Goal: Navigation & Orientation: Find specific page/section

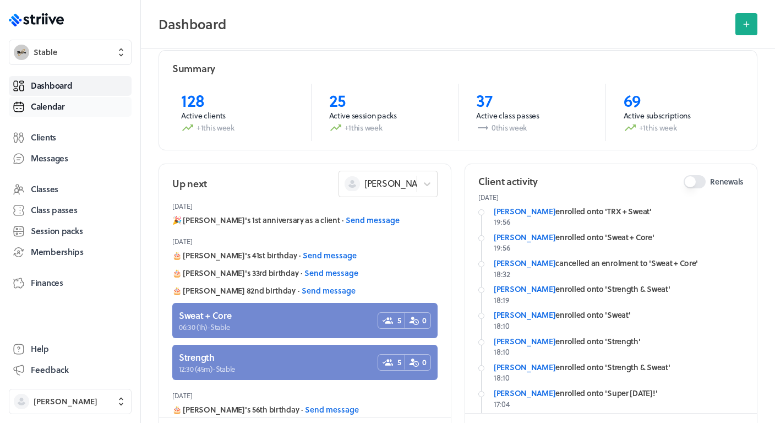
click at [64, 102] on span "Calendar" at bounding box center [48, 107] width 34 height 12
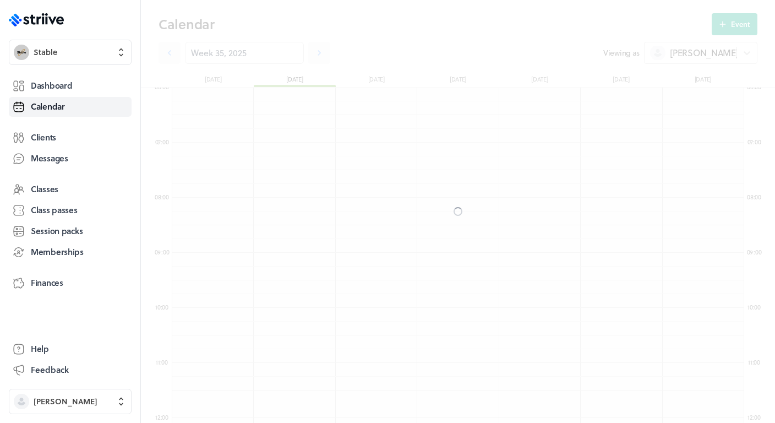
scroll to position [1320, 572]
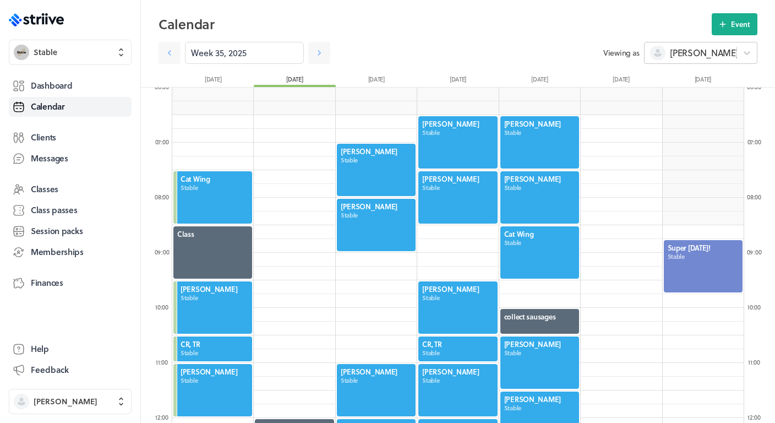
click at [677, 52] on span "[PERSON_NAME]" at bounding box center [704, 53] width 68 height 12
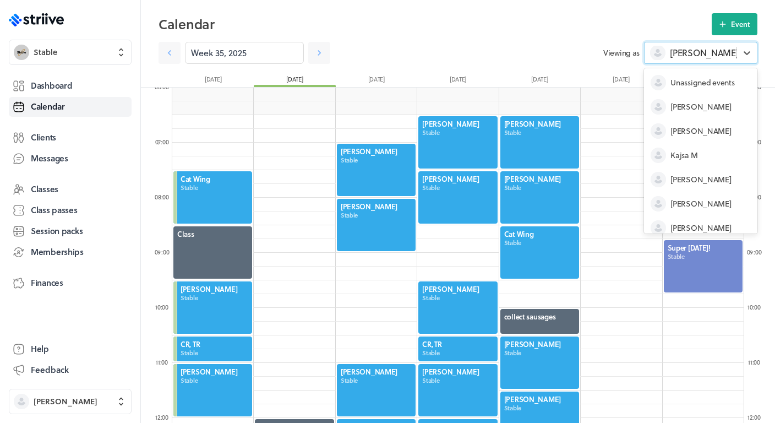
scroll to position [57, 0]
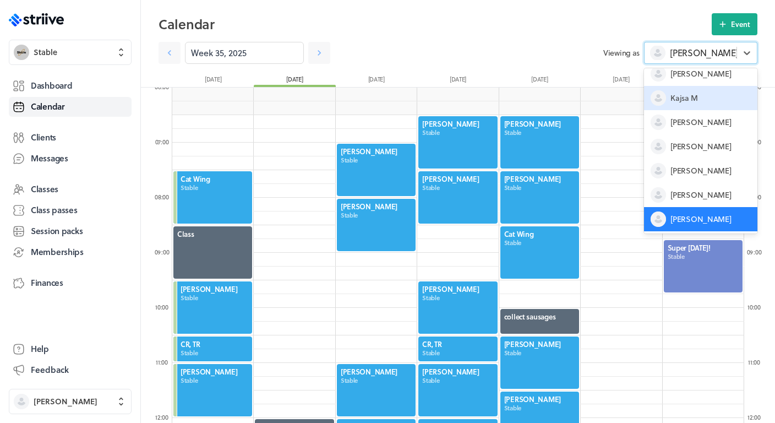
click at [684, 92] on span "Kajsa M" at bounding box center [683, 97] width 27 height 11
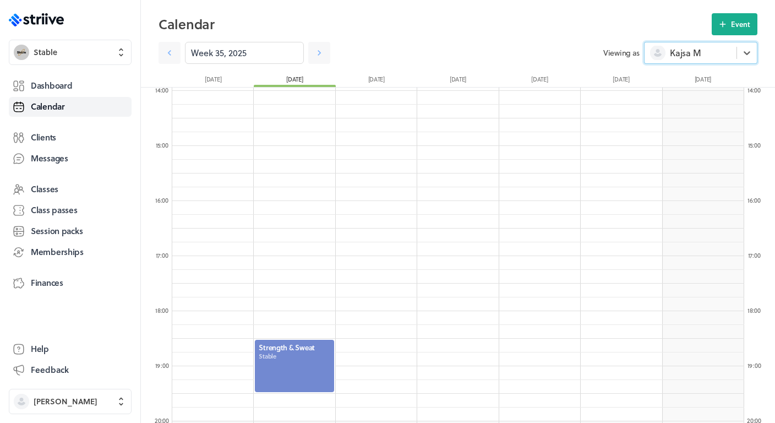
scroll to position [891, 0]
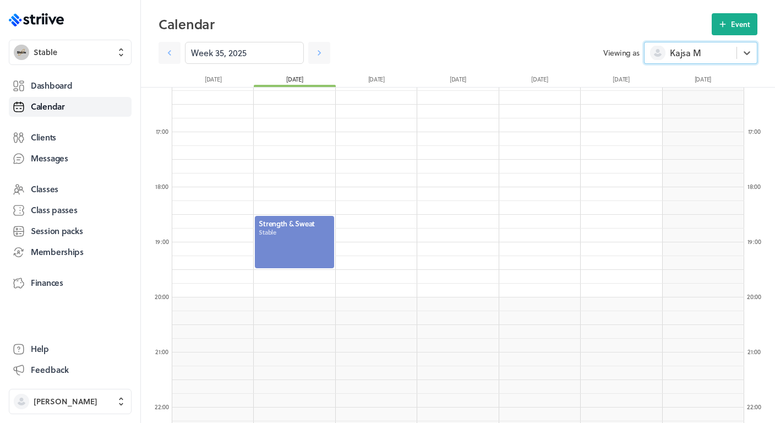
click at [305, 249] on div at bounding box center [294, 242] width 81 height 54
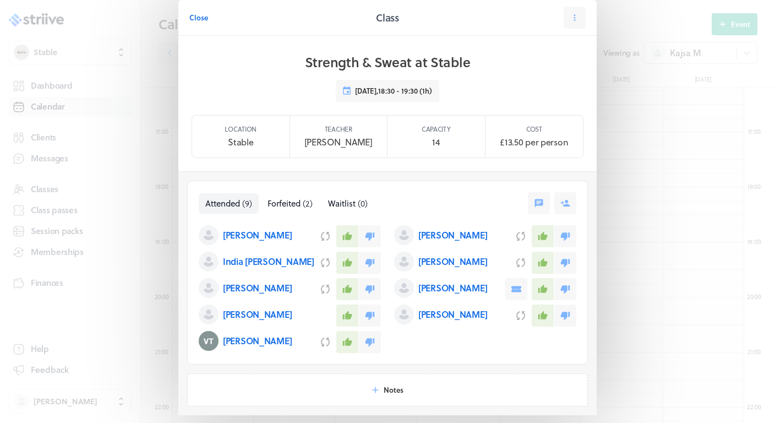
scroll to position [12, 0]
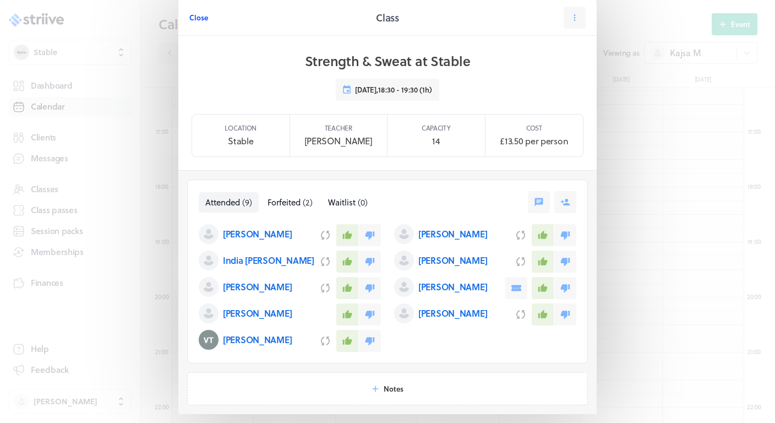
click at [199, 18] on span "Close" at bounding box center [198, 18] width 19 height 10
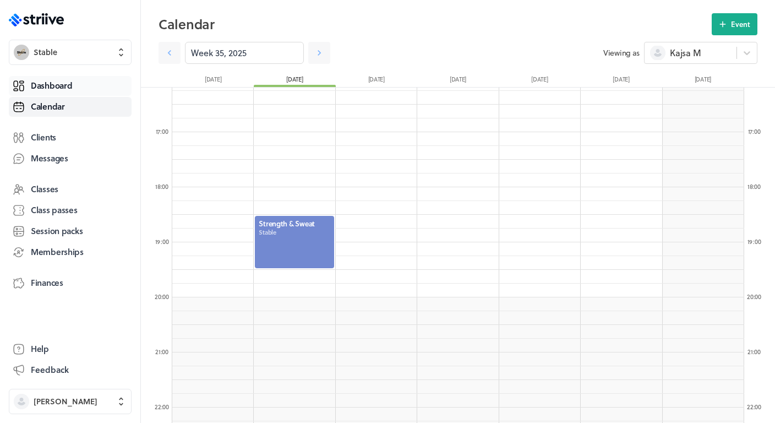
click at [64, 80] on span "Dashboard" at bounding box center [51, 86] width 41 height 12
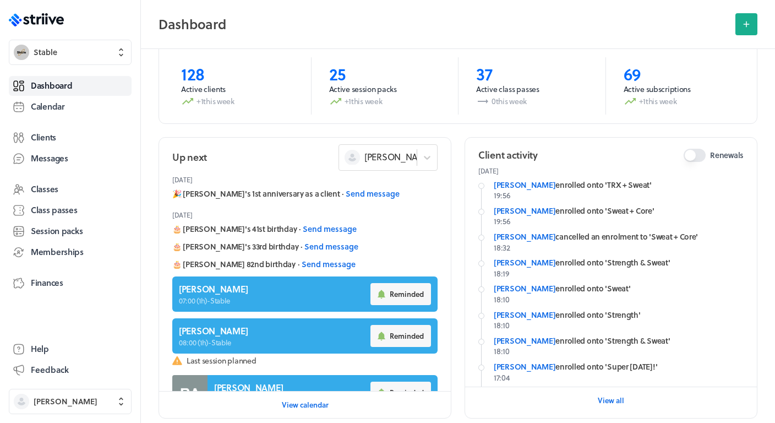
scroll to position [94, 0]
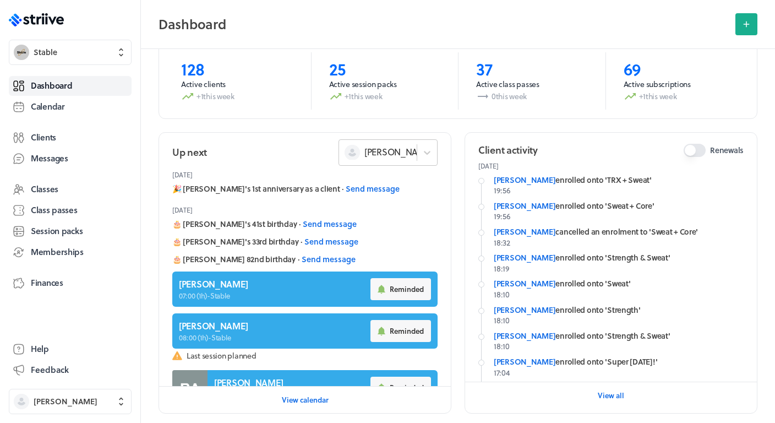
click at [410, 154] on div "[PERSON_NAME]" at bounding box center [378, 152] width 78 height 14
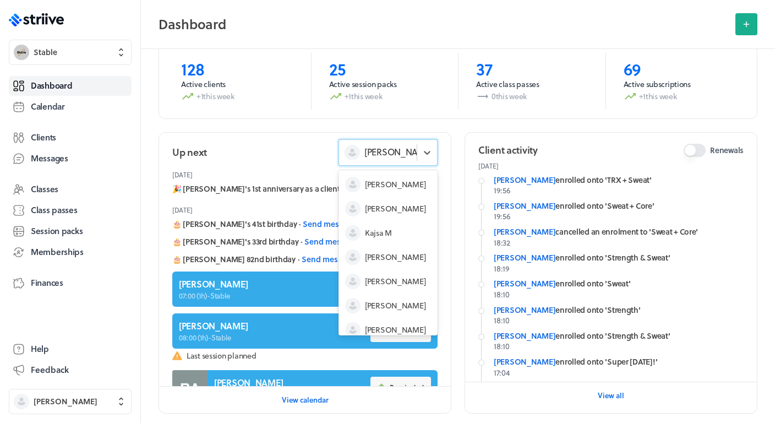
scroll to position [33, 0]
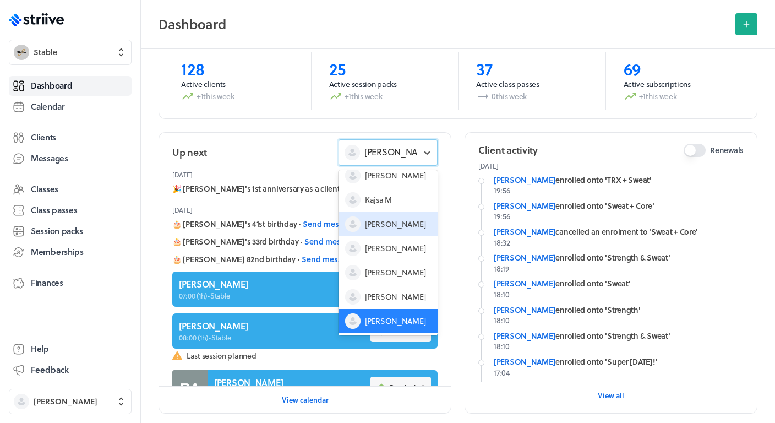
click at [383, 224] on span "[PERSON_NAME]" at bounding box center [395, 223] width 61 height 11
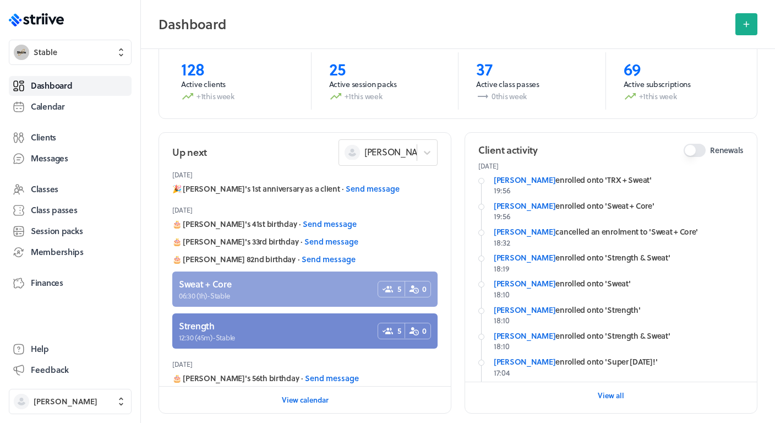
click at [284, 284] on link at bounding box center [304, 288] width 265 height 35
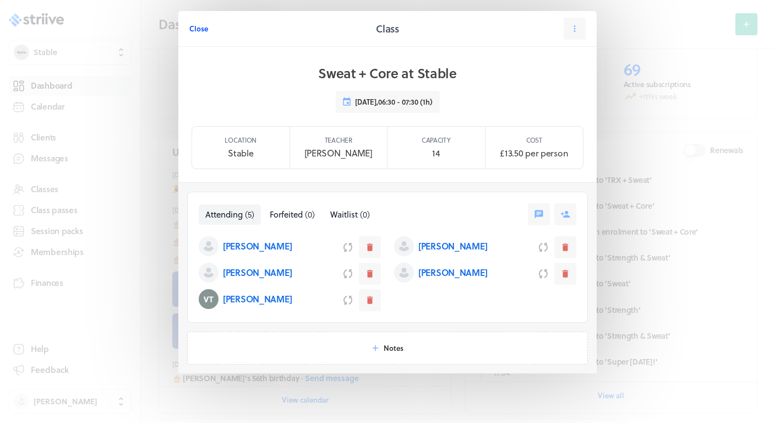
click at [206, 30] on span "Close" at bounding box center [198, 29] width 19 height 10
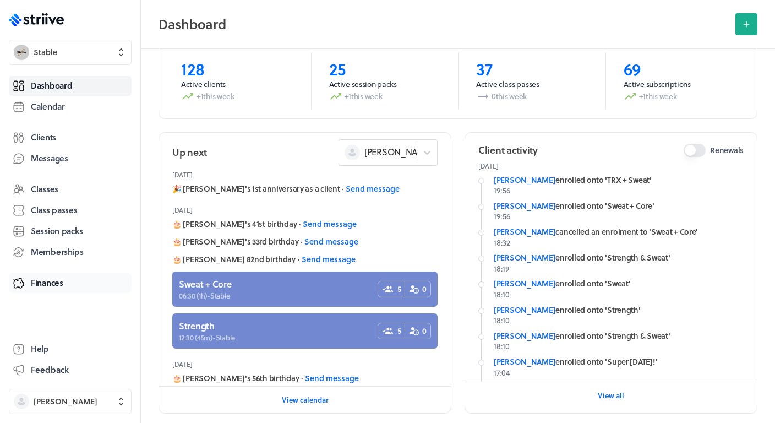
click at [45, 280] on span "Finances" at bounding box center [47, 283] width 32 height 12
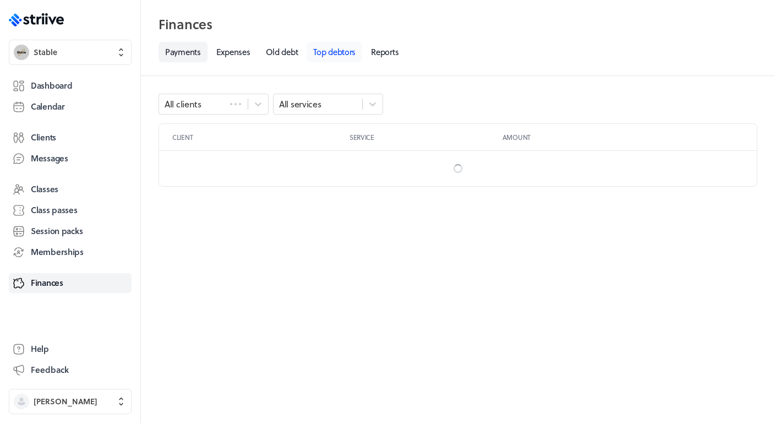
click at [359, 53] on link "Top debtors" at bounding box center [334, 52] width 56 height 20
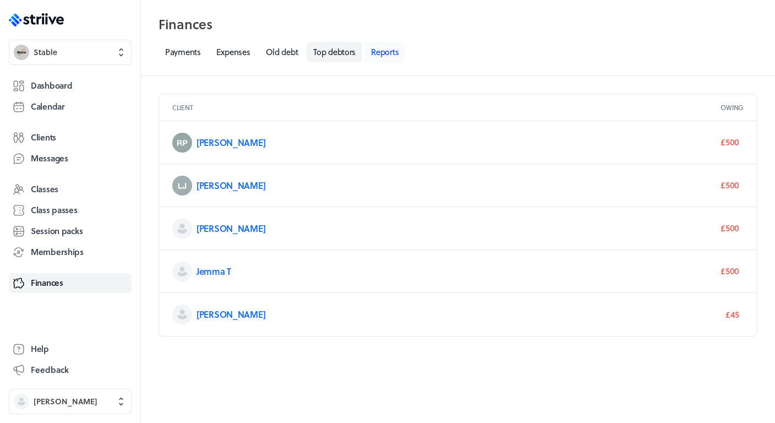
click at [390, 57] on link "Reports" at bounding box center [384, 52] width 41 height 20
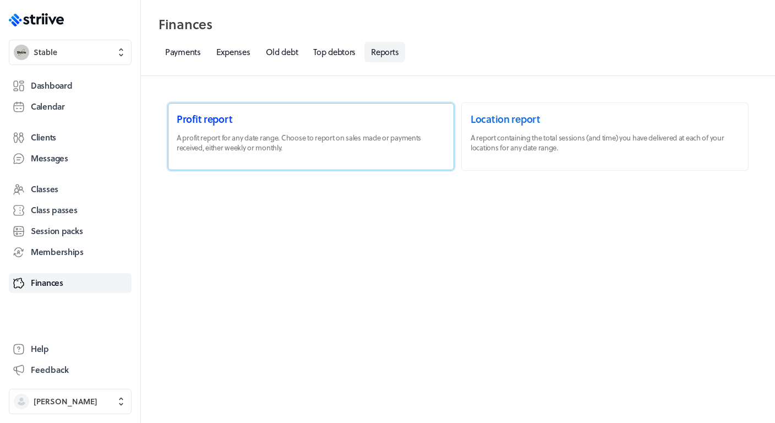
click at [261, 141] on link at bounding box center [311, 136] width 286 height 67
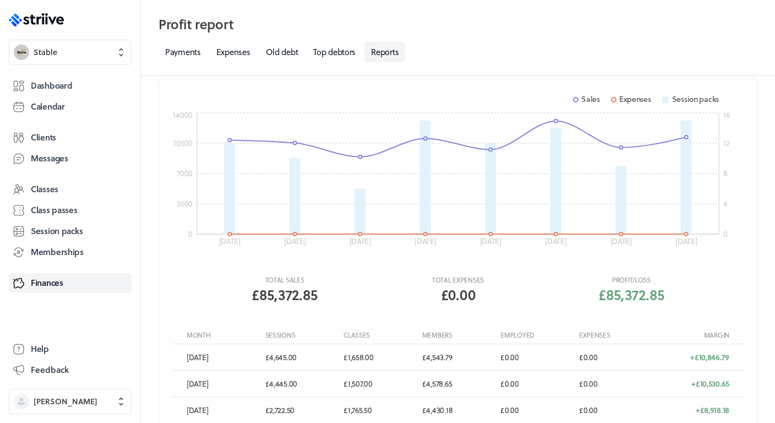
scroll to position [34, 0]
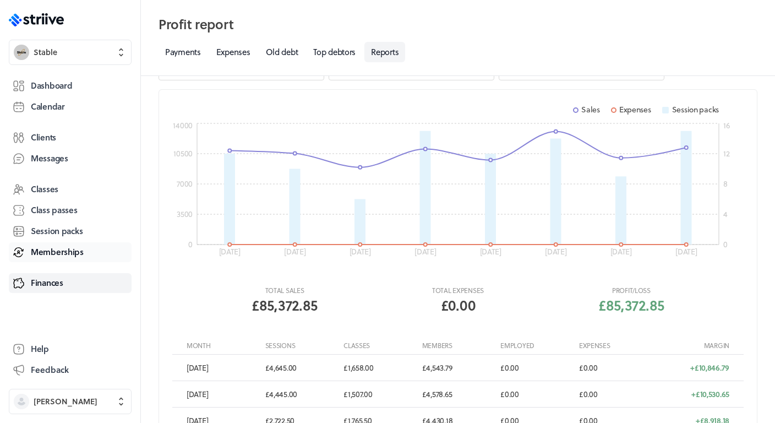
click at [54, 255] on span "Memberships" at bounding box center [57, 252] width 53 height 12
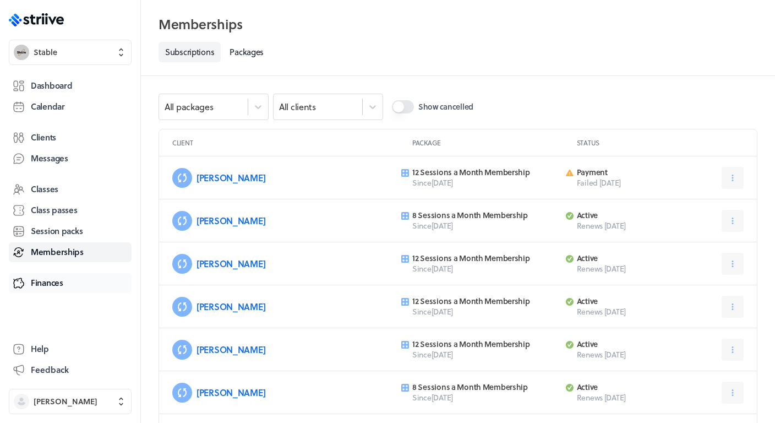
click at [52, 287] on span "Finances" at bounding box center [47, 283] width 32 height 12
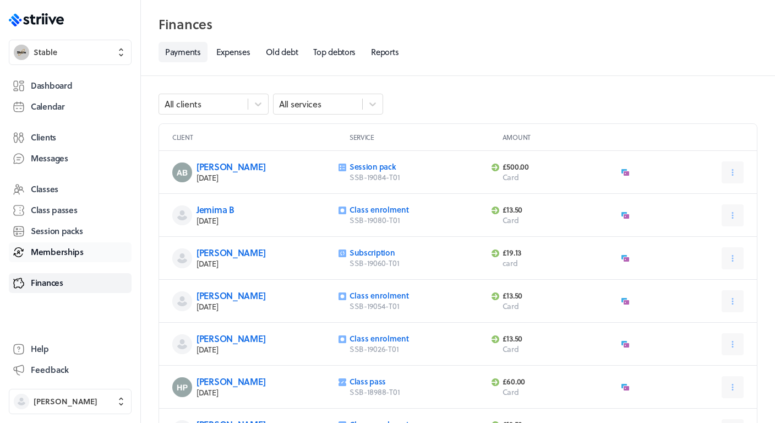
click at [57, 260] on link "Memberships" at bounding box center [70, 252] width 123 height 20
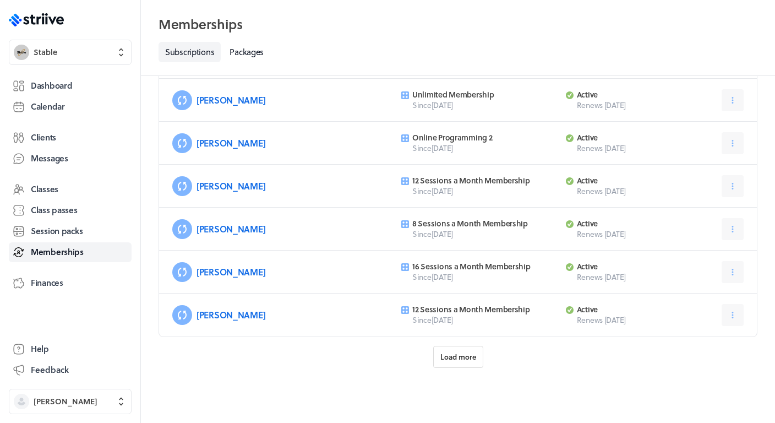
scroll to position [464, 0]
click at [458, 355] on span "Load more" at bounding box center [458, 357] width 36 height 10
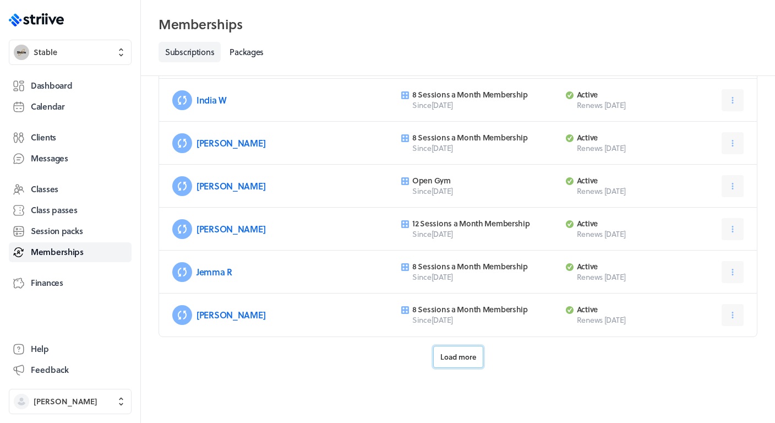
scroll to position [1108, 0]
click at [461, 358] on span "Load more" at bounding box center [458, 357] width 36 height 10
click at [467, 357] on span "Load more" at bounding box center [458, 357] width 36 height 10
click at [457, 357] on span "Load more" at bounding box center [458, 357] width 36 height 10
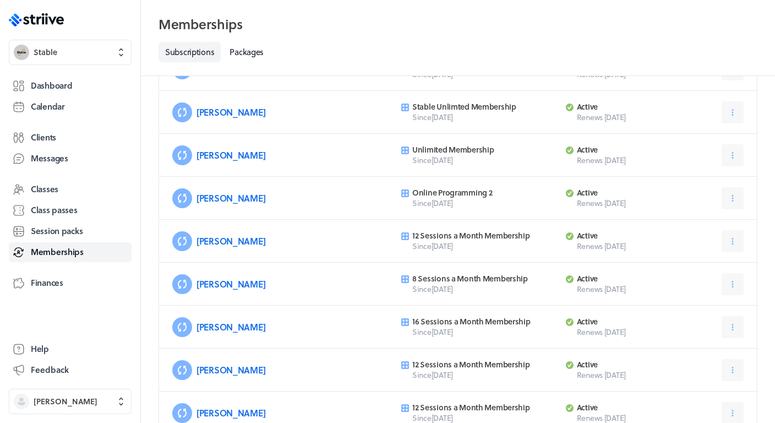
scroll to position [37, 0]
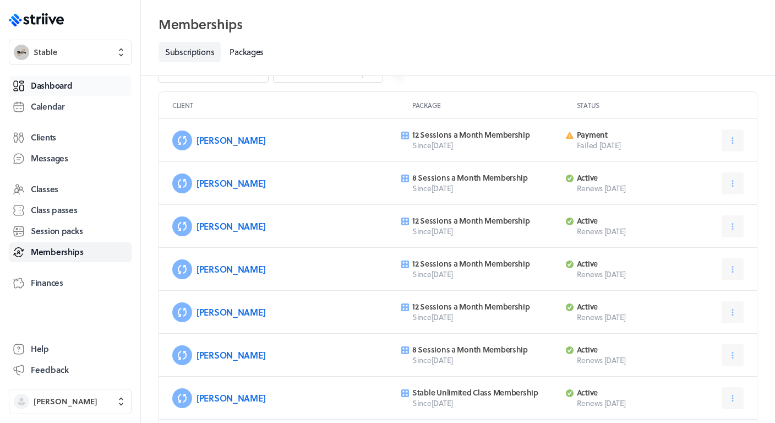
click at [65, 85] on span "Dashboard" at bounding box center [51, 86] width 41 height 12
